Goal: Task Accomplishment & Management: Use online tool/utility

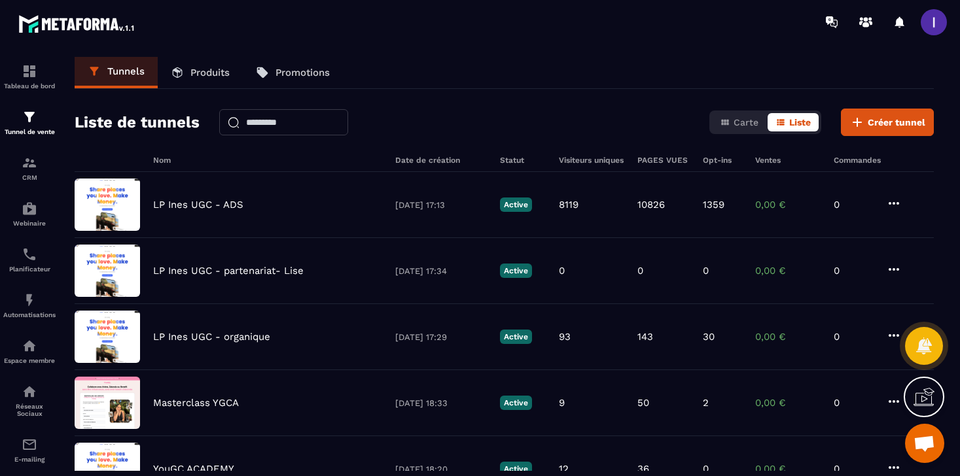
click at [30, 126] on div "Tunnel de vente" at bounding box center [29, 122] width 52 height 26
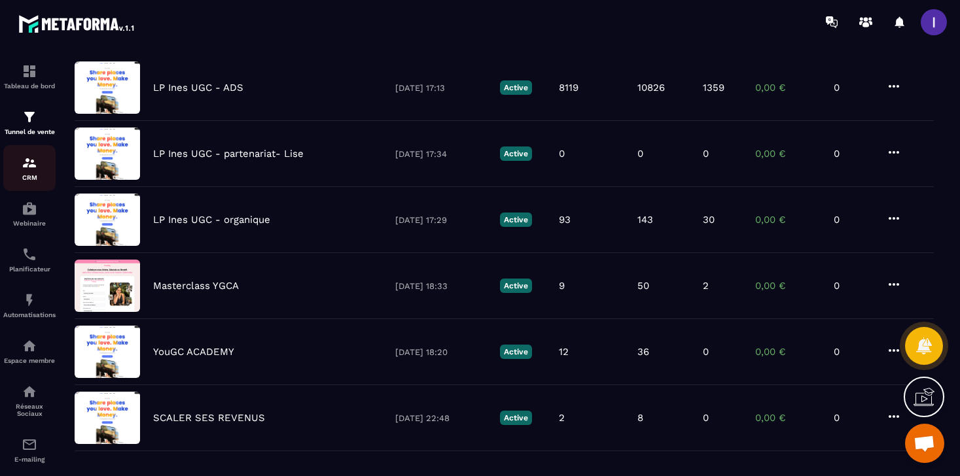
click at [27, 177] on p "CRM" at bounding box center [29, 177] width 52 height 7
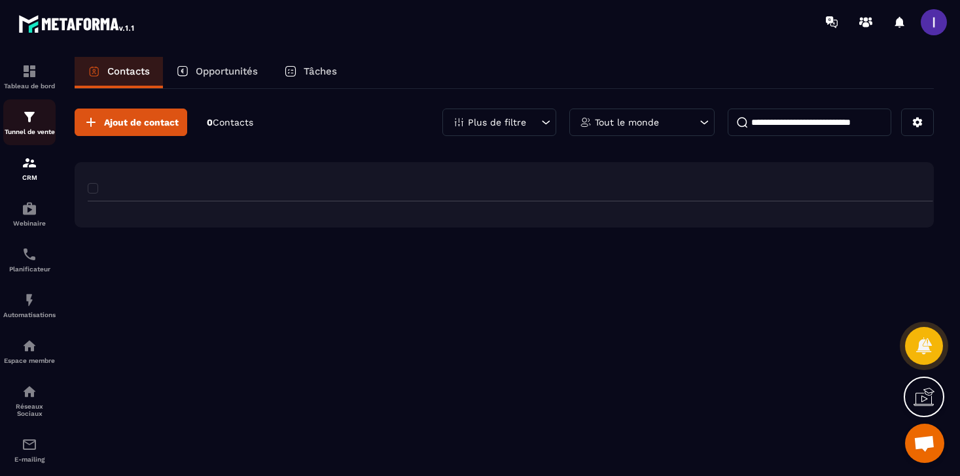
click at [33, 115] on img at bounding box center [30, 117] width 16 height 16
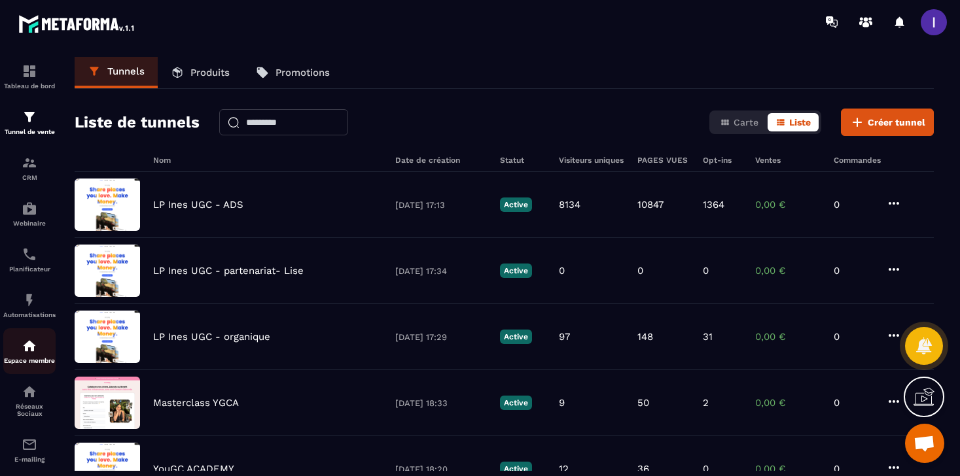
click at [31, 350] on img at bounding box center [30, 346] width 16 height 16
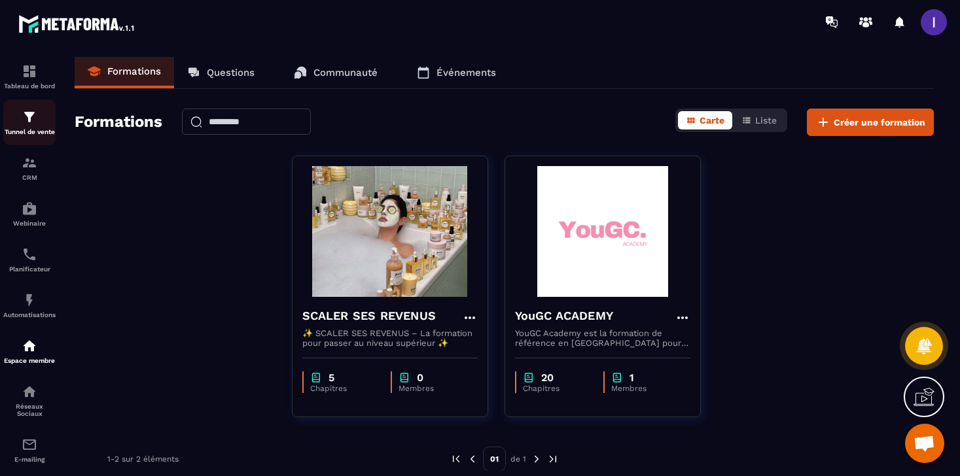
click at [24, 114] on img at bounding box center [30, 117] width 16 height 16
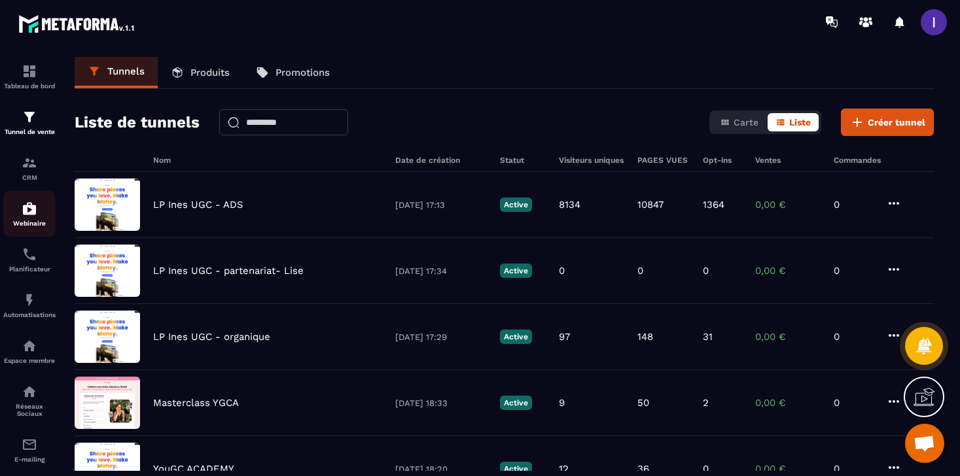
click at [22, 198] on link "Webinaire" at bounding box center [29, 214] width 52 height 46
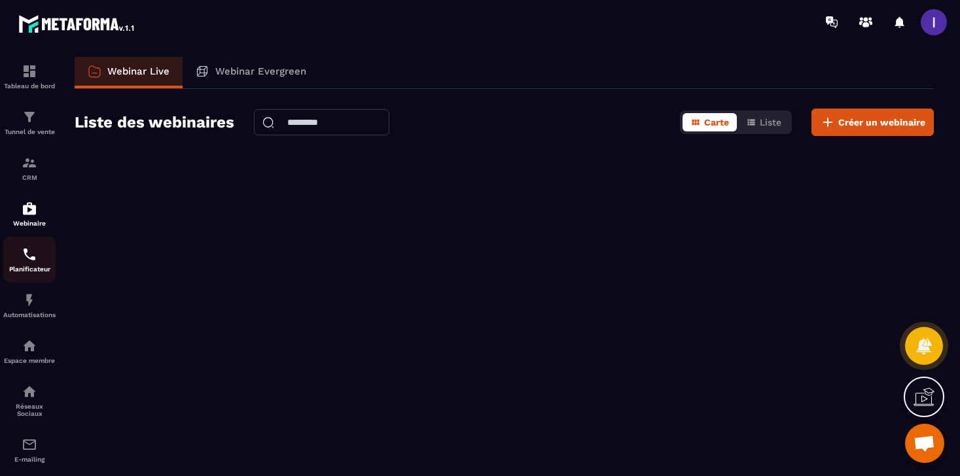
click at [30, 272] on p "Planificateur" at bounding box center [29, 269] width 52 height 7
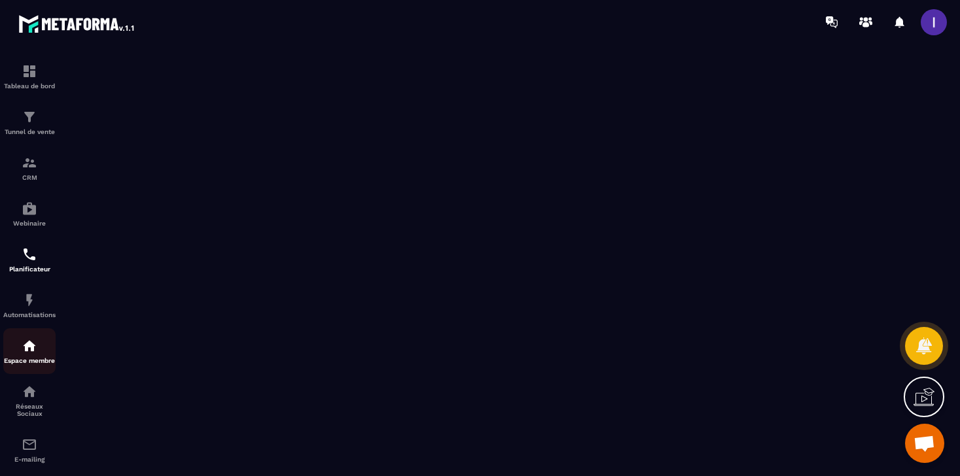
click at [25, 343] on img at bounding box center [30, 346] width 16 height 16
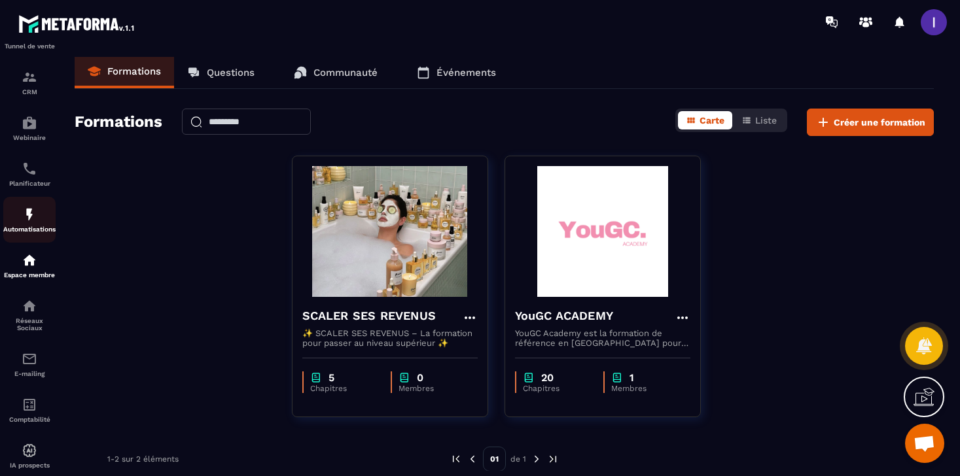
scroll to position [118, 0]
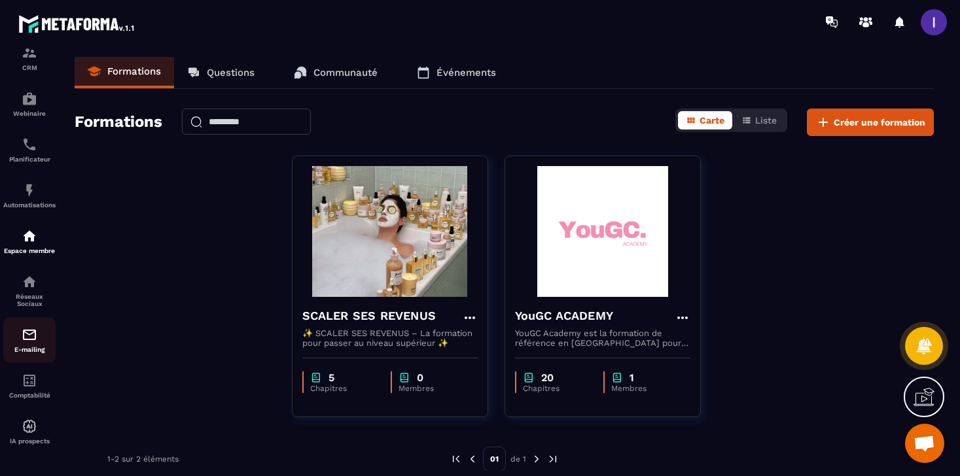
click at [27, 336] on img at bounding box center [30, 335] width 16 height 16
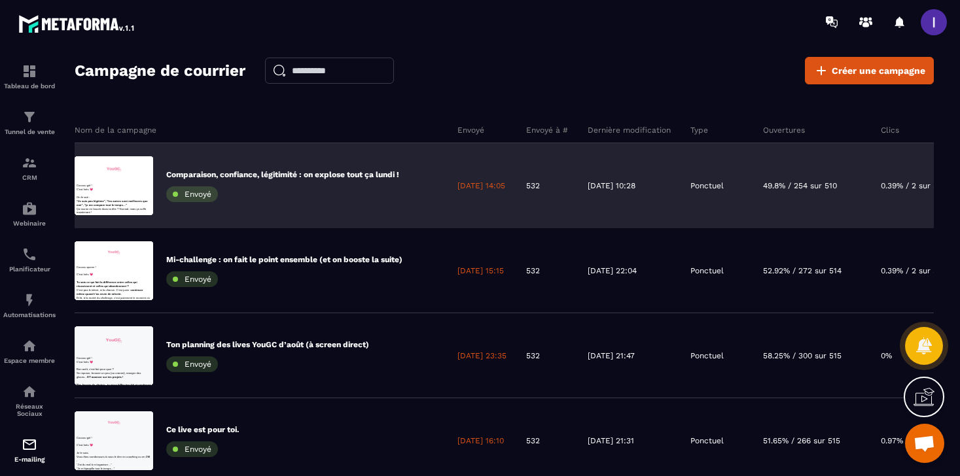
click at [307, 185] on div "Comparaison, confiance, légitimité : on explose tout ça lundi ! Envoyé" at bounding box center [282, 186] width 233 height 33
click at [306, 171] on p "Comparaison, confiance, légitimité : on explose tout ça lundi !" at bounding box center [282, 175] width 233 height 10
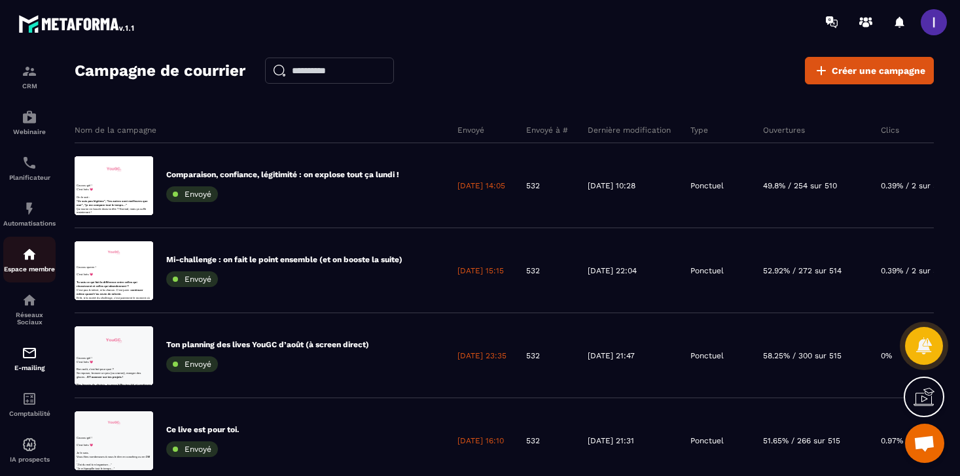
scroll to position [94, 0]
click at [29, 351] on img at bounding box center [30, 351] width 16 height 16
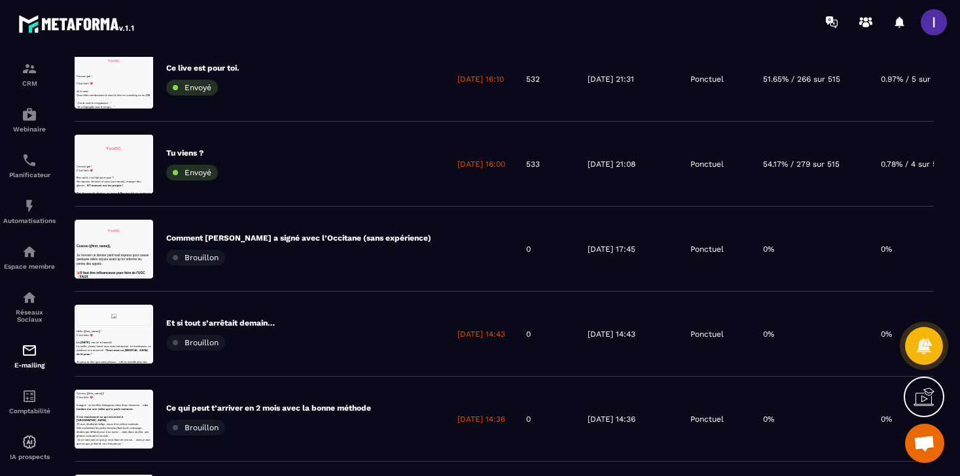
scroll to position [364, 0]
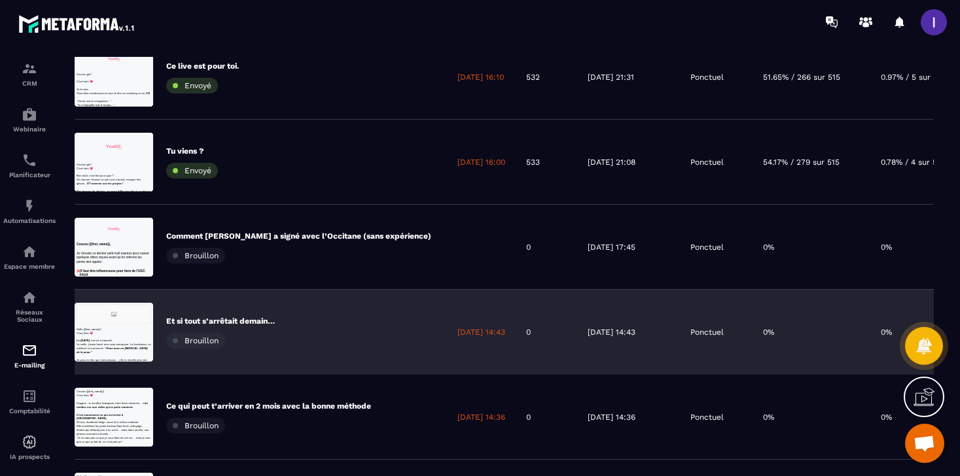
click at [268, 319] on p "Et si tout s’arrêtait demain…" at bounding box center [220, 321] width 109 height 10
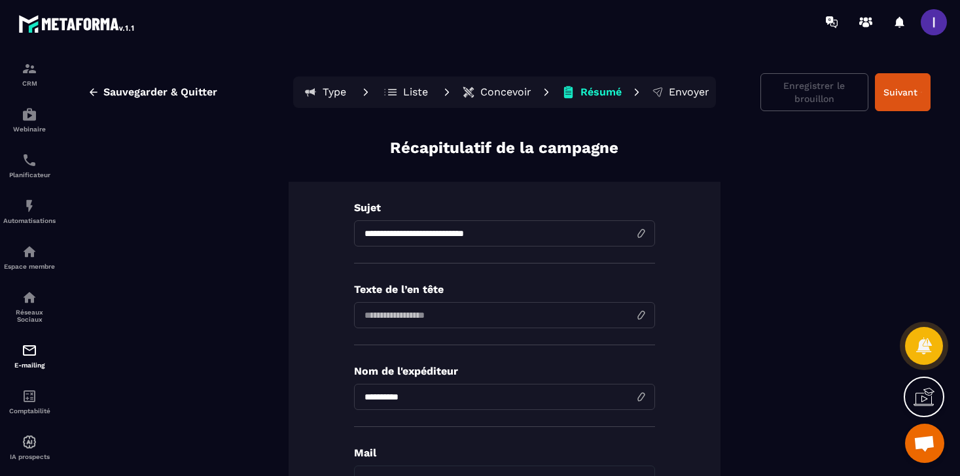
click at [493, 98] on p "Concevoir" at bounding box center [505, 92] width 51 height 13
